Goal: Browse casually: Explore the website without a specific task or goal

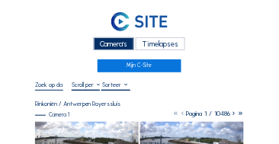
click at [121, 39] on div "Camera's" at bounding box center [114, 43] width 40 height 13
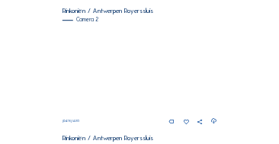
scroll to position [261, 0]
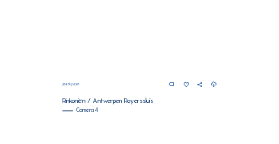
scroll to position [540, 0]
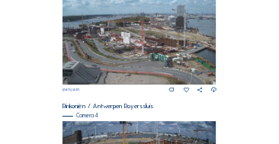
click at [120, 44] on img at bounding box center [139, 41] width 154 height 87
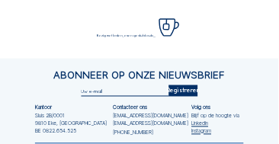
scroll to position [91, 0]
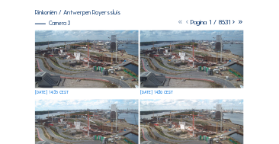
click at [69, 37] on img at bounding box center [87, 59] width 104 height 59
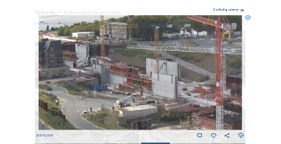
click at [244, 17] on div "Tu 02 Sep 2025 14:40" at bounding box center [141, 77] width 208 height 124
click at [248, 17] on icon at bounding box center [248, 17] width 5 height 5
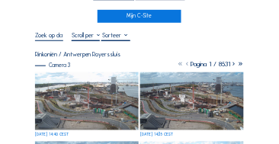
scroll to position [15, 0]
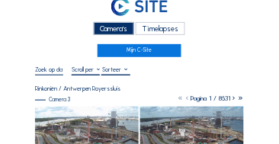
click at [120, 30] on div "Camera's" at bounding box center [114, 28] width 40 height 13
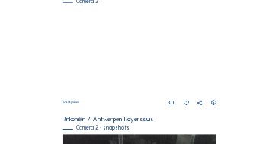
scroll to position [152, 0]
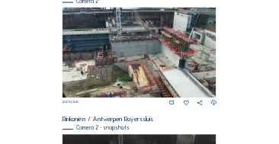
click at [184, 48] on img at bounding box center [139, 53] width 154 height 91
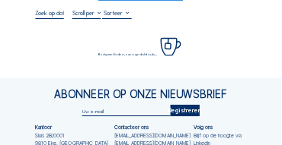
scroll to position [76, 0]
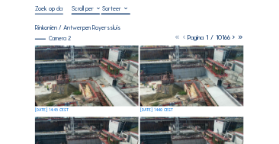
click at [67, 62] on img at bounding box center [87, 76] width 104 height 61
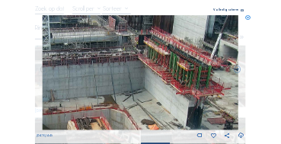
drag, startPoint x: 107, startPoint y: 74, endPoint x: 153, endPoint y: 70, distance: 46.6
click at [159, 71] on img at bounding box center [141, 72] width 197 height 115
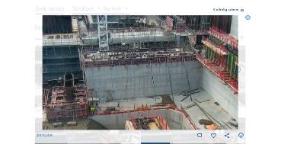
drag, startPoint x: 101, startPoint y: 60, endPoint x: 176, endPoint y: 81, distance: 77.4
click at [184, 81] on img at bounding box center [141, 72] width 197 height 115
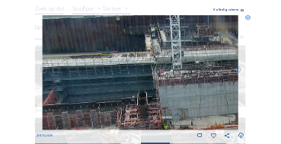
drag, startPoint x: 118, startPoint y: 74, endPoint x: 171, endPoint y: 74, distance: 52.6
click at [171, 74] on img at bounding box center [141, 72] width 197 height 115
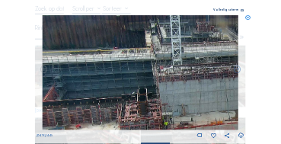
drag, startPoint x: 129, startPoint y: 68, endPoint x: 147, endPoint y: 57, distance: 21.2
click at [147, 57] on img at bounding box center [141, 72] width 197 height 115
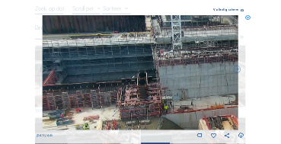
drag, startPoint x: 123, startPoint y: 56, endPoint x: 140, endPoint y: 52, distance: 17.9
click at [140, 52] on img at bounding box center [141, 72] width 197 height 115
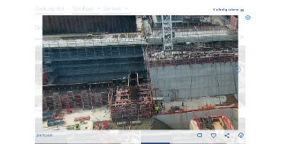
drag, startPoint x: 139, startPoint y: 57, endPoint x: 105, endPoint y: 68, distance: 35.2
click at [91, 70] on img at bounding box center [141, 72] width 197 height 115
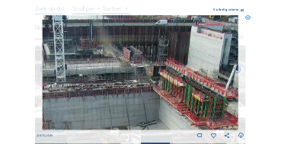
drag, startPoint x: 107, startPoint y: 78, endPoint x: 97, endPoint y: 83, distance: 11.2
click at [97, 83] on img at bounding box center [141, 72] width 197 height 115
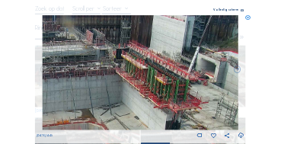
drag, startPoint x: 139, startPoint y: 91, endPoint x: 88, endPoint y: 70, distance: 54.6
click at [88, 70] on img at bounding box center [141, 72] width 197 height 115
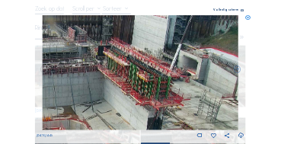
drag, startPoint x: 139, startPoint y: 74, endPoint x: 117, endPoint y: 76, distance: 23.0
click at [117, 76] on img at bounding box center [141, 72] width 197 height 115
drag, startPoint x: 118, startPoint y: 81, endPoint x: 120, endPoint y: 43, distance: 38.9
click at [120, 45] on img at bounding box center [141, 72] width 197 height 115
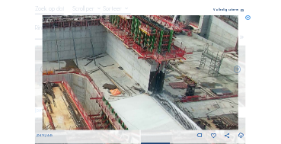
drag, startPoint x: 139, startPoint y: 90, endPoint x: 134, endPoint y: 67, distance: 23.5
click at [134, 67] on img at bounding box center [141, 72] width 197 height 115
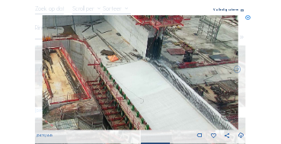
drag, startPoint x: 171, startPoint y: 91, endPoint x: 148, endPoint y: 80, distance: 25.2
click at [148, 80] on img at bounding box center [141, 72] width 197 height 115
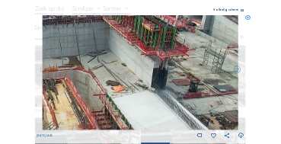
click at [152, 113] on img at bounding box center [141, 72] width 197 height 115
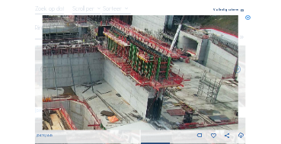
drag, startPoint x: 147, startPoint y: 81, endPoint x: 138, endPoint y: 95, distance: 16.5
click at [137, 113] on img at bounding box center [141, 72] width 197 height 115
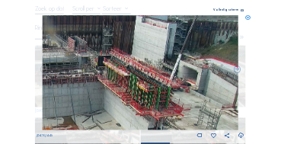
drag, startPoint x: 141, startPoint y: 81, endPoint x: 139, endPoint y: 105, distance: 23.7
click at [139, 105] on img at bounding box center [141, 72] width 197 height 115
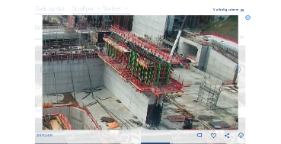
click at [152, 76] on img at bounding box center [141, 72] width 197 height 115
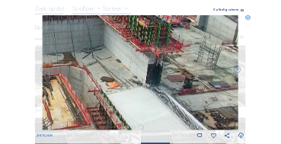
drag, startPoint x: 171, startPoint y: 78, endPoint x: 153, endPoint y: 20, distance: 61.2
click at [153, 20] on img at bounding box center [141, 72] width 197 height 115
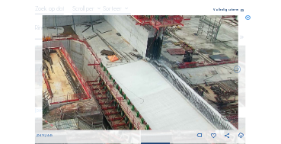
drag, startPoint x: 179, startPoint y: 52, endPoint x: 107, endPoint y: 42, distance: 72.3
click at [107, 42] on img at bounding box center [141, 72] width 197 height 115
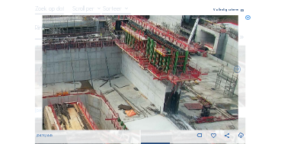
drag, startPoint x: 161, startPoint y: 43, endPoint x: 179, endPoint y: 96, distance: 55.4
click at [179, 96] on img at bounding box center [141, 72] width 197 height 115
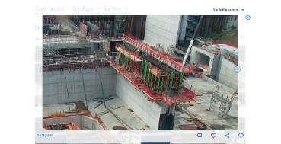
drag, startPoint x: 168, startPoint y: 62, endPoint x: 164, endPoint y: 80, distance: 18.8
click at [164, 80] on img at bounding box center [141, 72] width 197 height 115
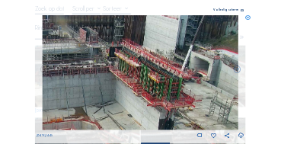
click at [160, 76] on img at bounding box center [141, 72] width 197 height 115
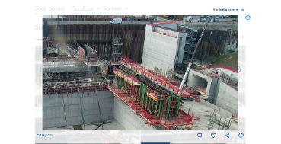
drag, startPoint x: 160, startPoint y: 63, endPoint x: 158, endPoint y: 79, distance: 16.1
click at [158, 79] on img at bounding box center [141, 72] width 197 height 115
click at [250, 16] on icon at bounding box center [248, 17] width 5 height 5
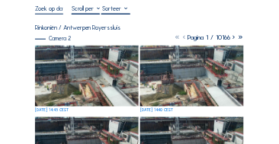
click at [101, 75] on img at bounding box center [87, 76] width 104 height 61
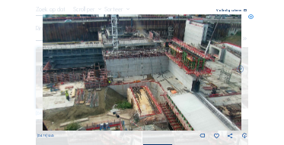
click at [251, 17] on icon at bounding box center [250, 16] width 5 height 5
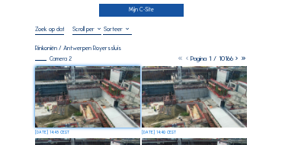
scroll to position [15, 0]
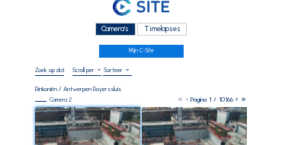
click at [110, 27] on div "Camera's" at bounding box center [115, 29] width 40 height 13
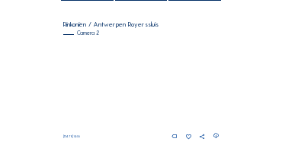
scroll to position [122, 0]
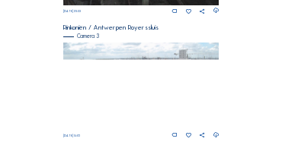
scroll to position [545, 0]
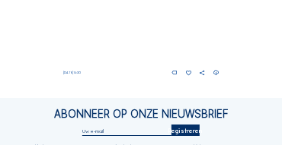
scroll to position [684, 0]
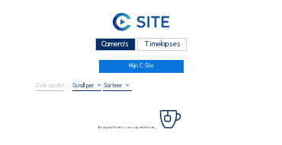
click at [107, 43] on div "Camera's" at bounding box center [115, 44] width 40 height 13
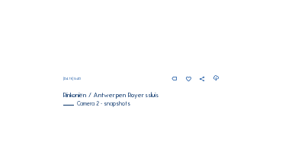
scroll to position [244, 0]
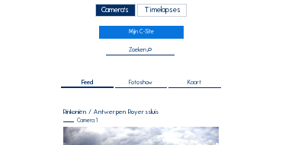
scroll to position [34, 0]
click at [114, 8] on div "Camera's" at bounding box center [115, 10] width 40 height 13
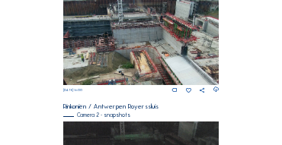
scroll to position [293, 0]
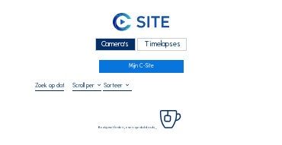
click at [117, 45] on div "Camera's" at bounding box center [115, 44] width 40 height 13
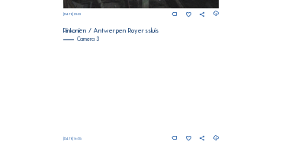
scroll to position [515, 0]
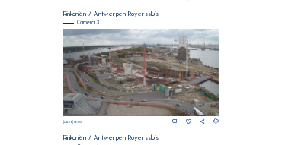
click at [142, 77] on img at bounding box center [141, 73] width 156 height 88
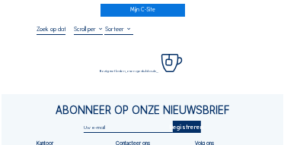
scroll to position [61, 0]
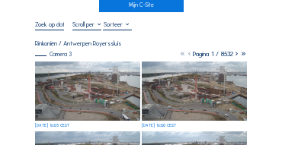
click at [72, 67] on img at bounding box center [87, 91] width 105 height 59
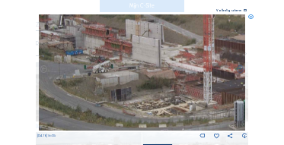
click at [147, 91] on img at bounding box center [142, 72] width 207 height 117
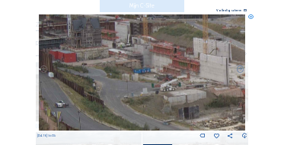
drag, startPoint x: 120, startPoint y: 88, endPoint x: 176, endPoint y: 103, distance: 57.7
click at [176, 103] on img at bounding box center [142, 72] width 207 height 117
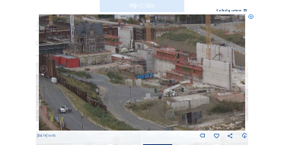
click at [151, 91] on img at bounding box center [142, 72] width 207 height 117
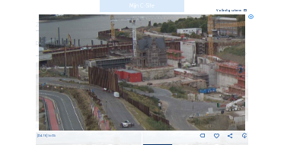
drag, startPoint x: 121, startPoint y: 86, endPoint x: 198, endPoint y: 98, distance: 77.9
click at [201, 99] on img at bounding box center [142, 72] width 207 height 117
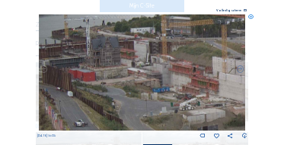
drag, startPoint x: 201, startPoint y: 94, endPoint x: 159, endPoint y: 94, distance: 41.9
click at [159, 94] on img at bounding box center [142, 72] width 207 height 117
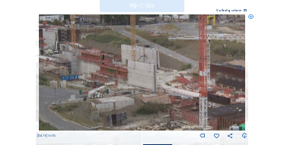
drag, startPoint x: 135, startPoint y: 92, endPoint x: 90, endPoint y: 83, distance: 45.9
click at [69, 82] on img at bounding box center [142, 72] width 207 height 117
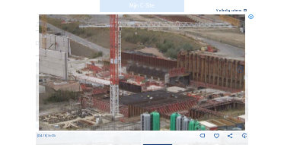
drag, startPoint x: 180, startPoint y: 95, endPoint x: 97, endPoint y: 84, distance: 83.8
click at [97, 84] on img at bounding box center [142, 72] width 207 height 117
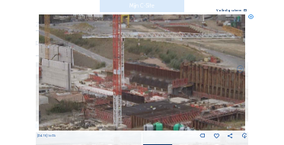
drag, startPoint x: 181, startPoint y: 94, endPoint x: 149, endPoint y: 98, distance: 31.6
click at [180, 103] on img at bounding box center [142, 72] width 207 height 117
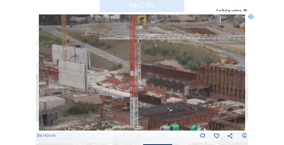
drag, startPoint x: 158, startPoint y: 99, endPoint x: 171, endPoint y: 101, distance: 12.3
click at [220, 108] on img at bounding box center [142, 72] width 207 height 117
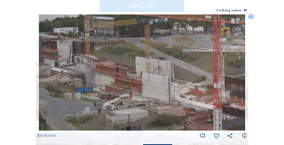
drag, startPoint x: 164, startPoint y: 98, endPoint x: 213, endPoint y: 105, distance: 49.2
click at [218, 105] on img at bounding box center [142, 72] width 207 height 117
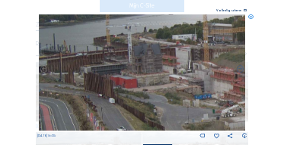
drag, startPoint x: 206, startPoint y: 92, endPoint x: 189, endPoint y: 92, distance: 17.5
click at [209, 92] on img at bounding box center [142, 72] width 207 height 117
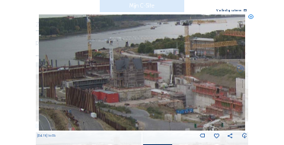
click at [141, 86] on img at bounding box center [142, 72] width 207 height 117
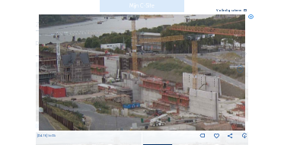
drag, startPoint x: 181, startPoint y: 92, endPoint x: 133, endPoint y: 86, distance: 48.4
click at [133, 86] on img at bounding box center [142, 72] width 207 height 117
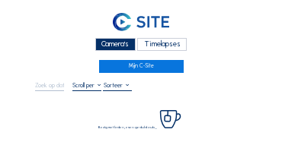
click at [107, 41] on div "Camera's" at bounding box center [115, 44] width 40 height 13
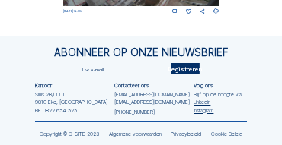
scroll to position [750, 0]
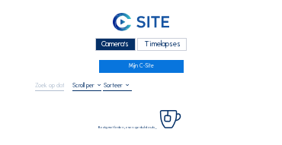
click at [117, 43] on div "Camera's" at bounding box center [115, 44] width 40 height 13
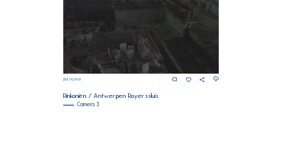
scroll to position [522, 0]
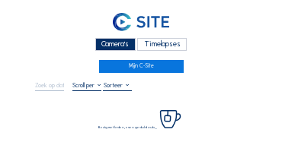
click at [116, 43] on div "Camera's" at bounding box center [115, 44] width 40 height 13
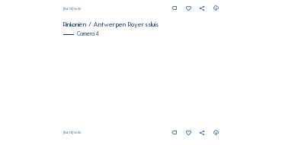
scroll to position [613, 0]
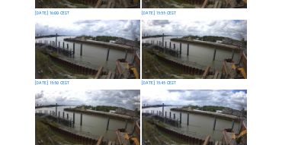
scroll to position [564, 0]
